Goal: Check status: Check status

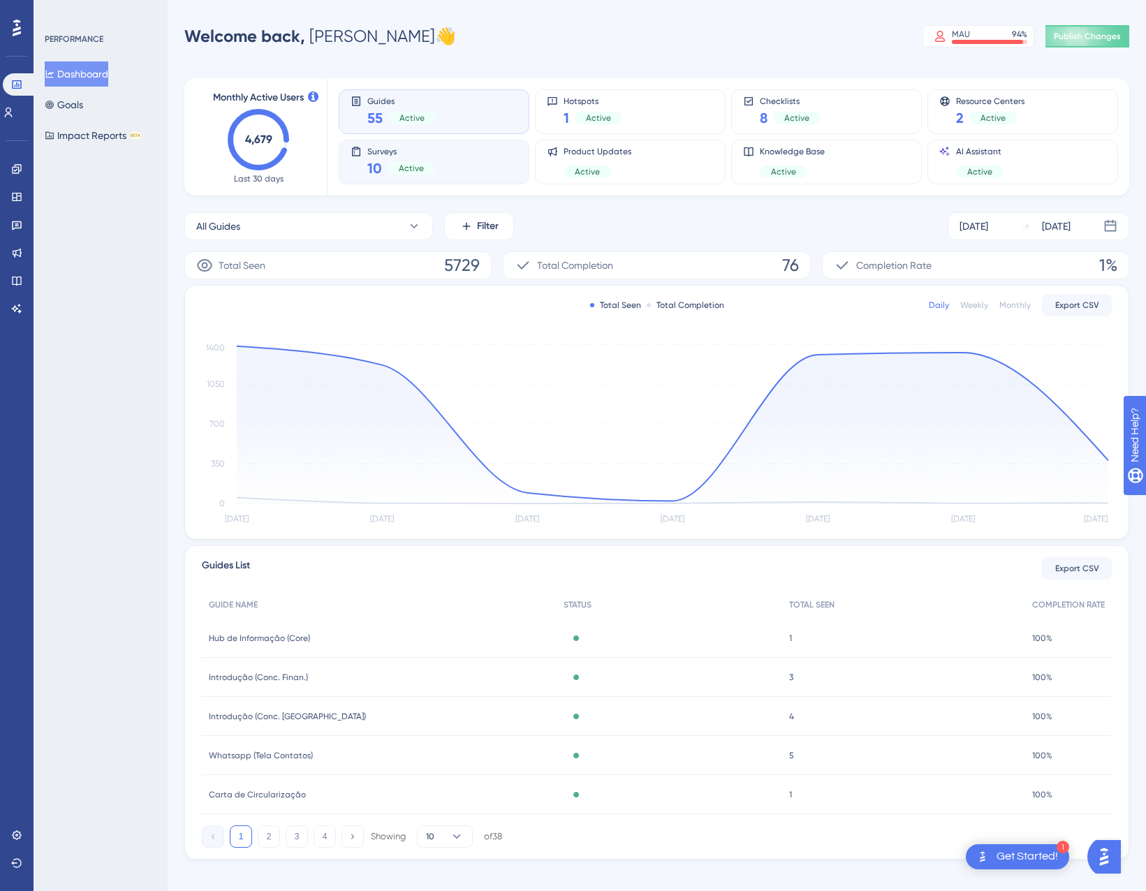
click at [456, 162] on div "Surveys 10 Active" at bounding box center [434, 162] width 167 height 32
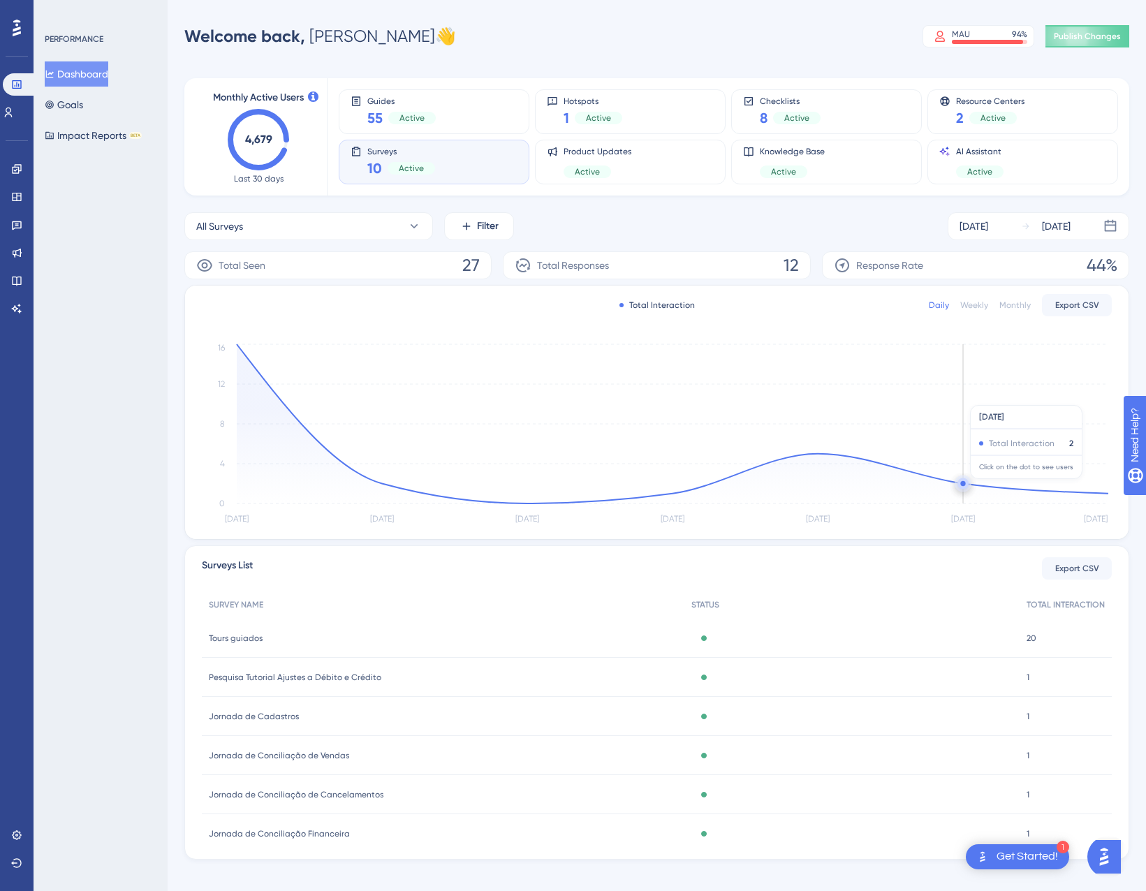
click at [964, 486] on circle at bounding box center [962, 483] width 5 height 5
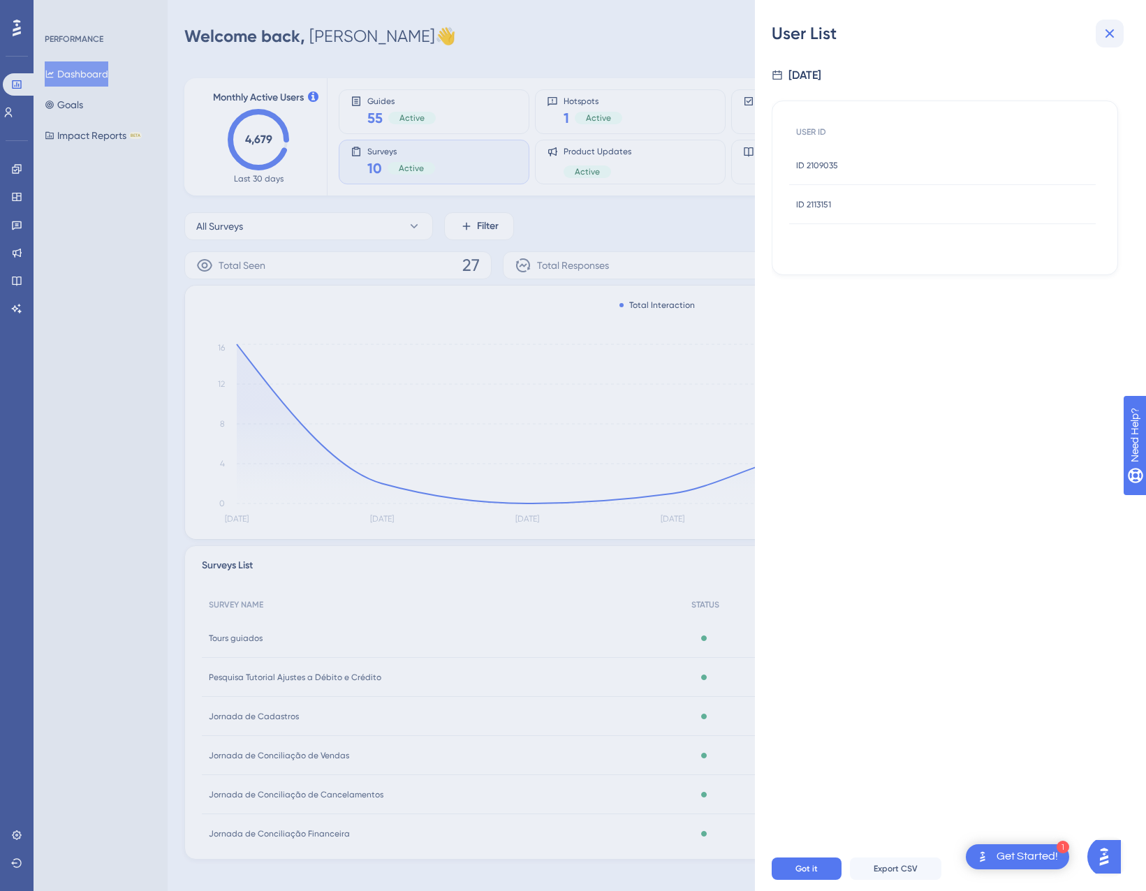
click at [1111, 46] on button at bounding box center [1110, 34] width 28 height 28
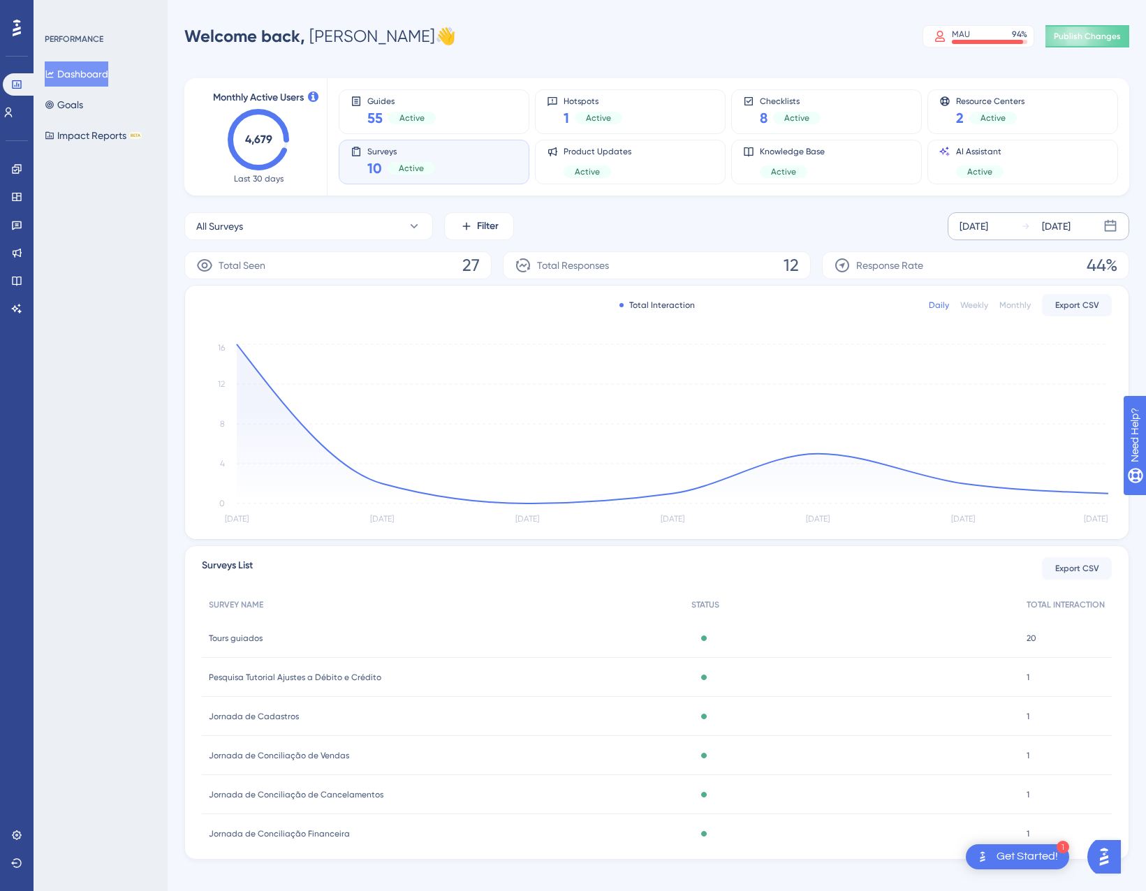
click at [988, 230] on div "[DATE]" at bounding box center [974, 226] width 29 height 17
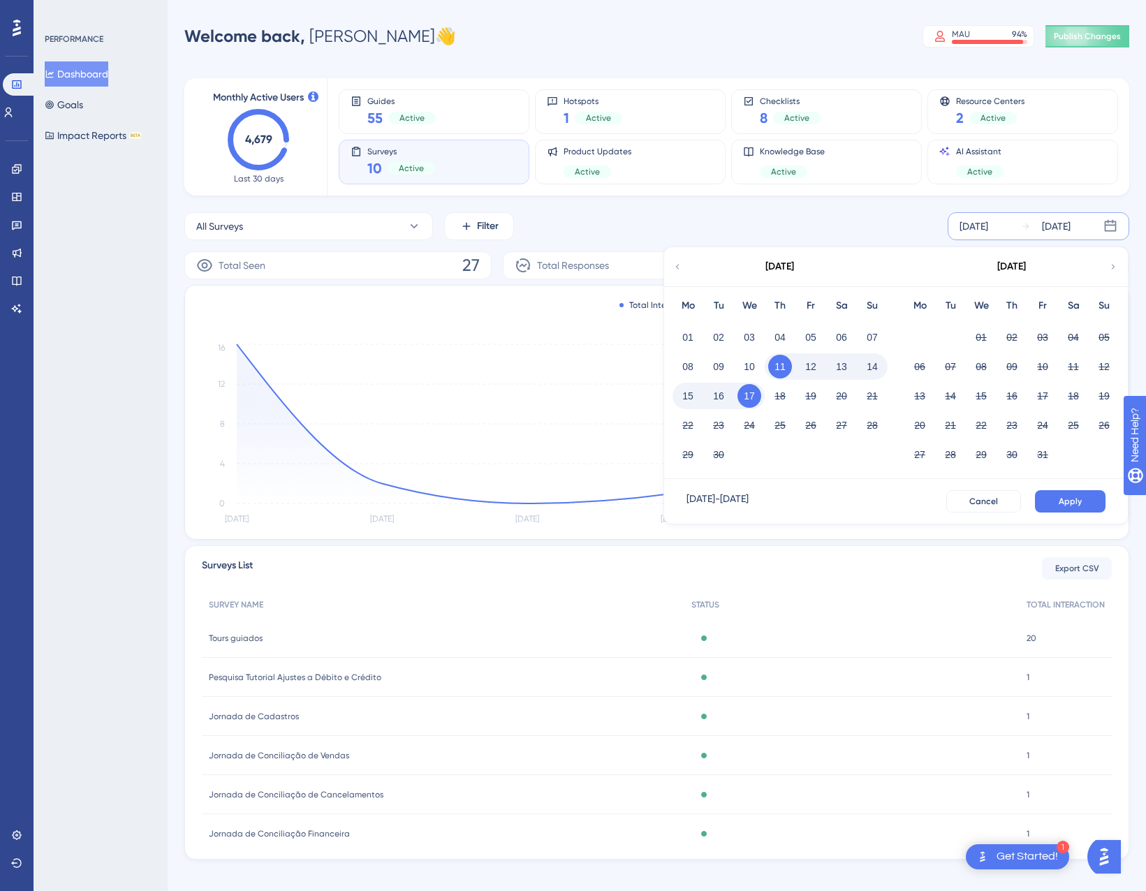
click at [677, 404] on div "15" at bounding box center [688, 396] width 31 height 27
click at [687, 400] on button "15" at bounding box center [688, 396] width 24 height 24
click at [1058, 507] on button "Apply" at bounding box center [1070, 501] width 71 height 22
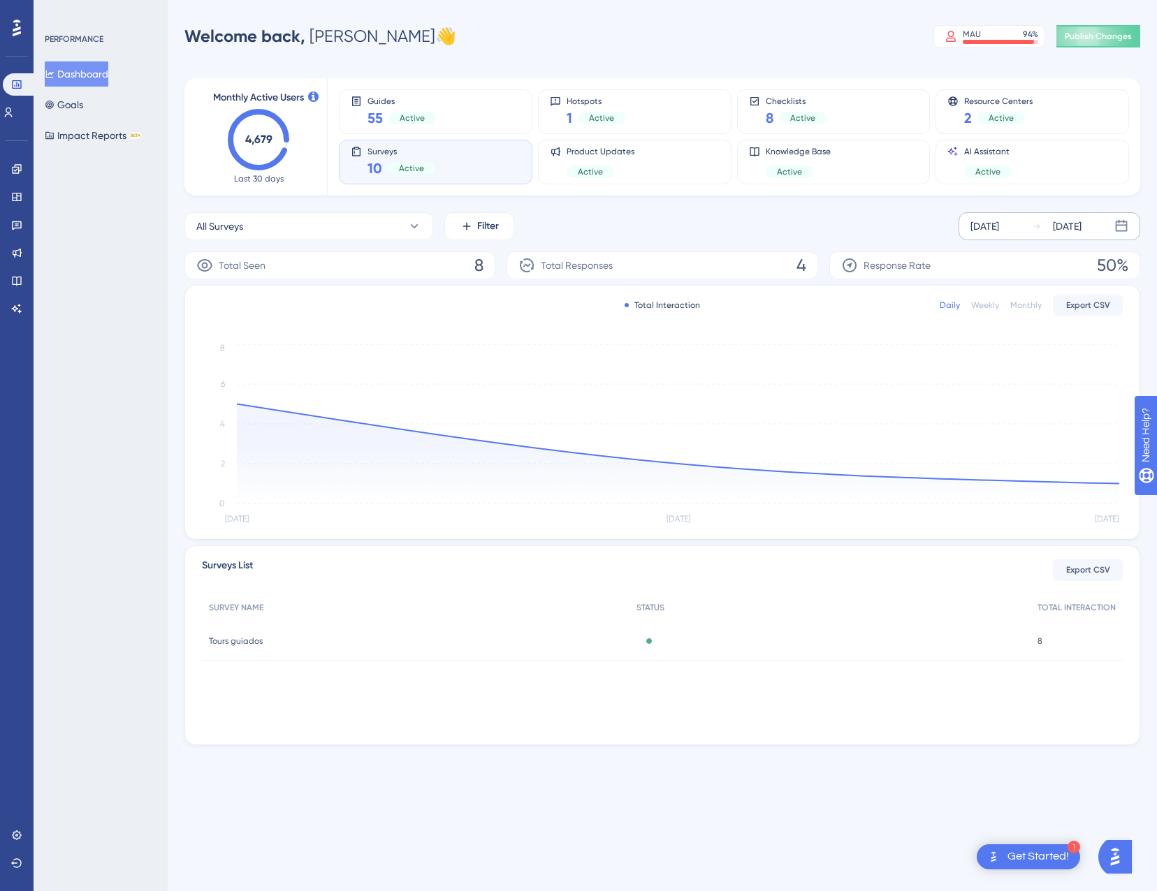
click at [439, 166] on div "Surveys 10 Active" at bounding box center [436, 162] width 170 height 32
click at [379, 108] on div "Guides 55 Active" at bounding box center [401, 112] width 68 height 32
